Goal: Obtain resource: Obtain resource

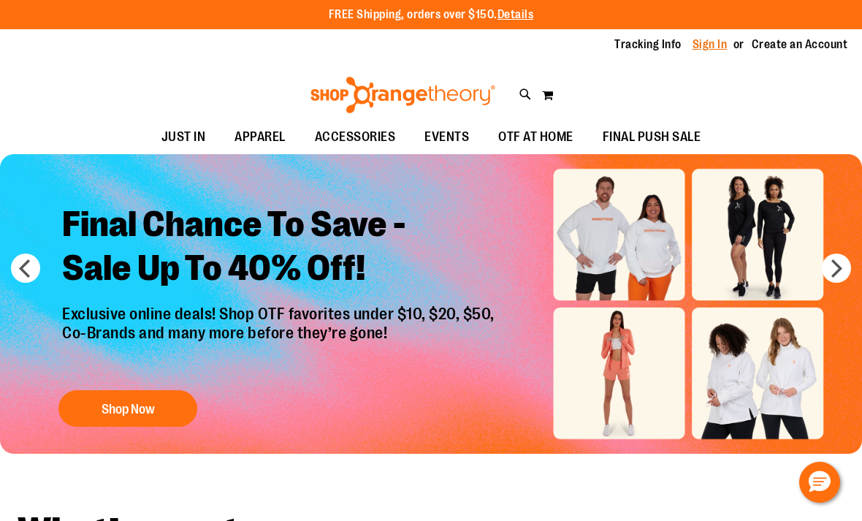
click at [706, 52] on link "Sign In" at bounding box center [709, 45] width 35 height 16
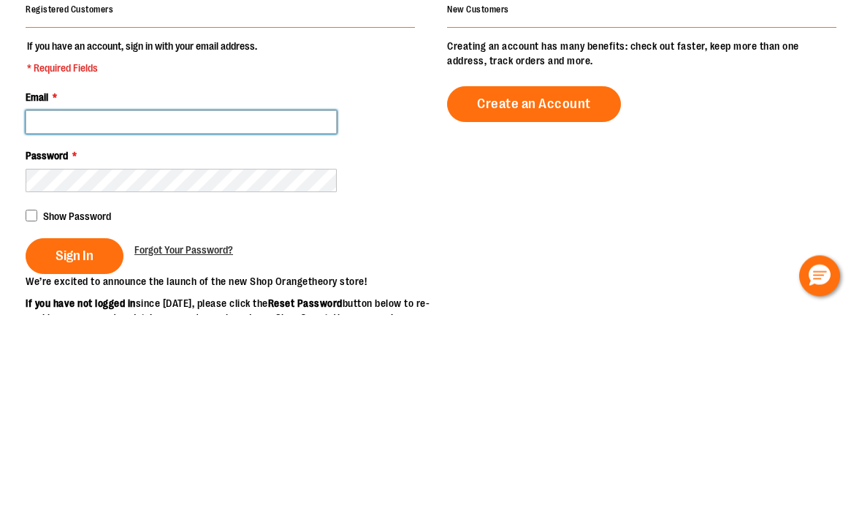
type input "**********"
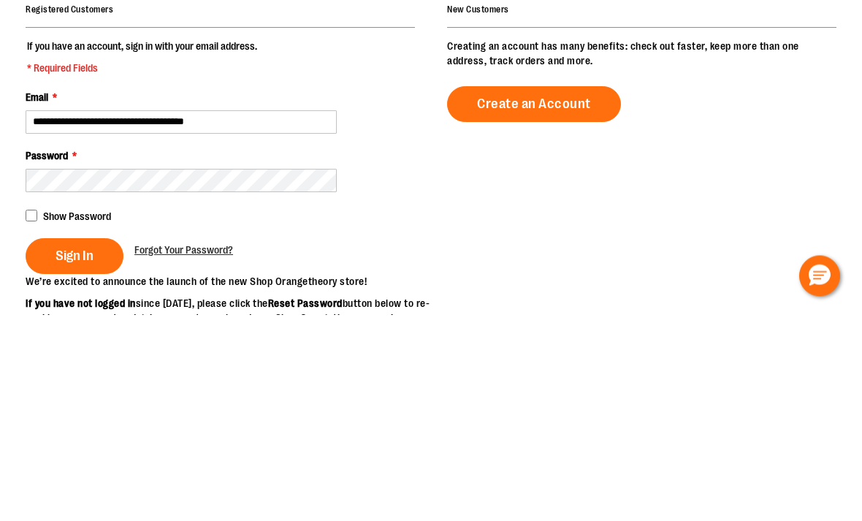
scroll to position [207, 0]
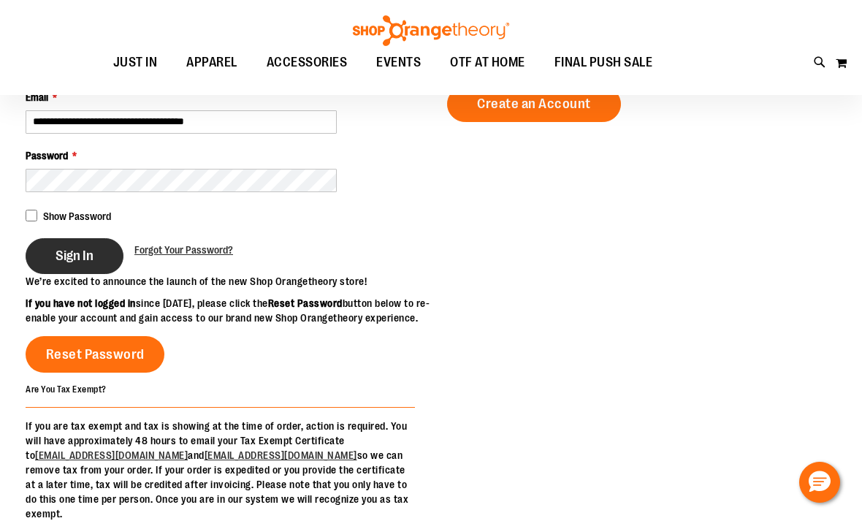
click at [86, 260] on span "Sign In" at bounding box center [74, 256] width 38 height 16
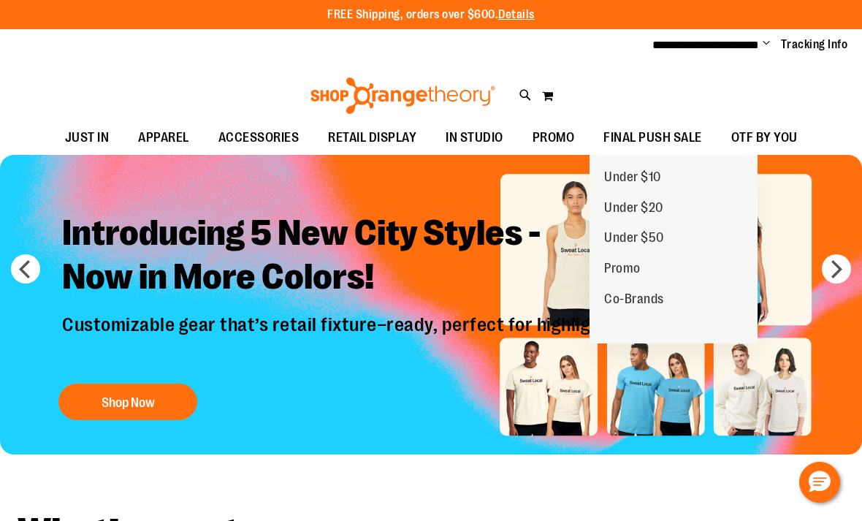
click at [614, 75] on div "Toggle Nav Search Popular Suggestions Advanced Search" at bounding box center [431, 91] width 862 height 59
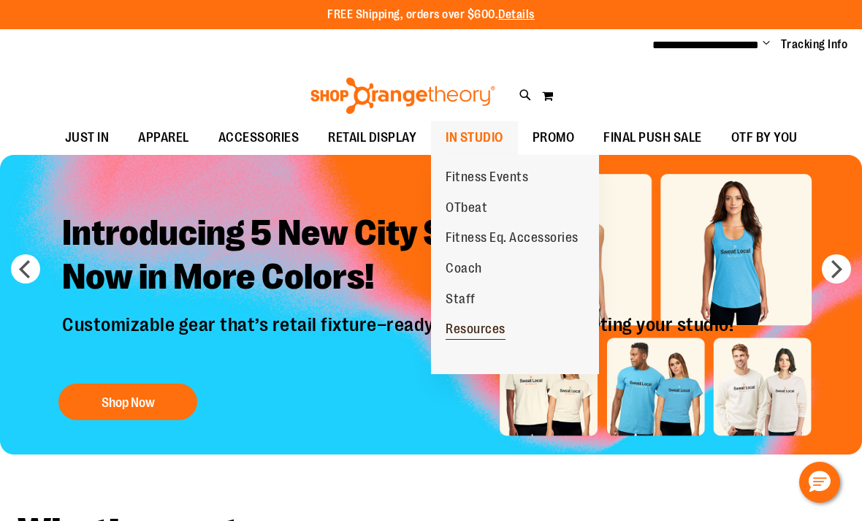
click at [506, 324] on link "Resources" at bounding box center [475, 329] width 89 height 31
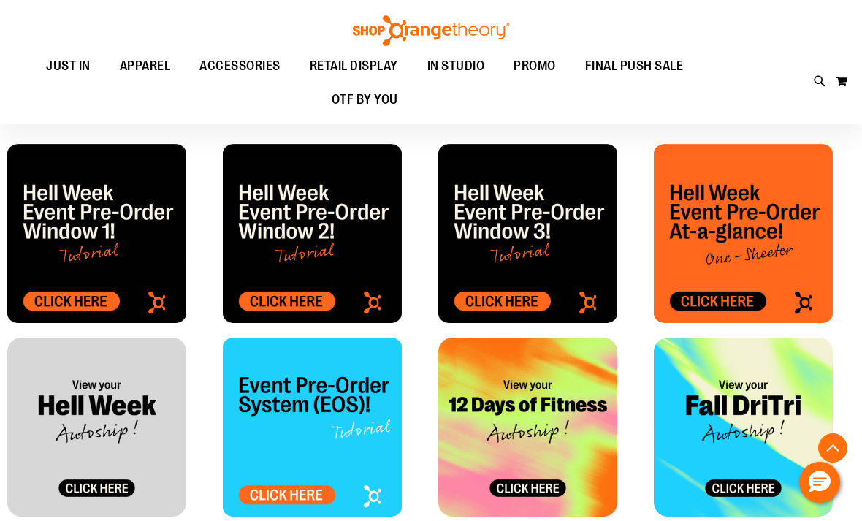
scroll to position [563, 0]
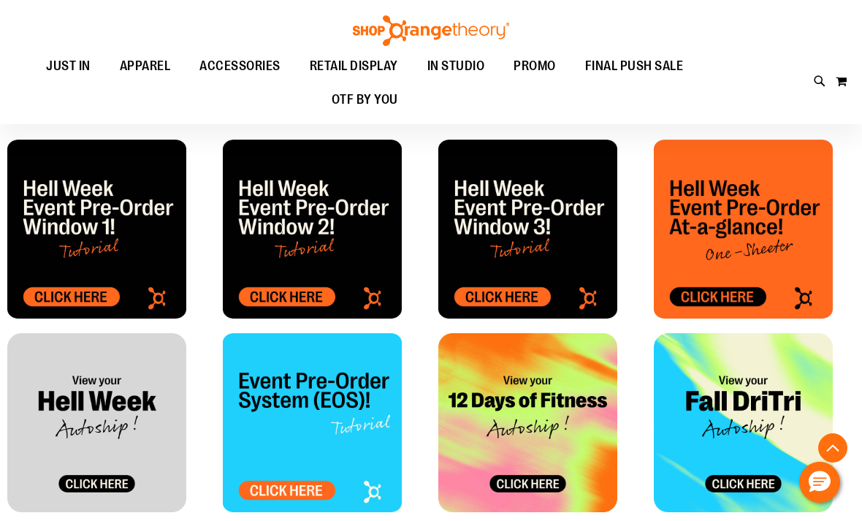
click at [77, 394] on img at bounding box center [96, 422] width 179 height 179
